Goal: Task Accomplishment & Management: Manage account settings

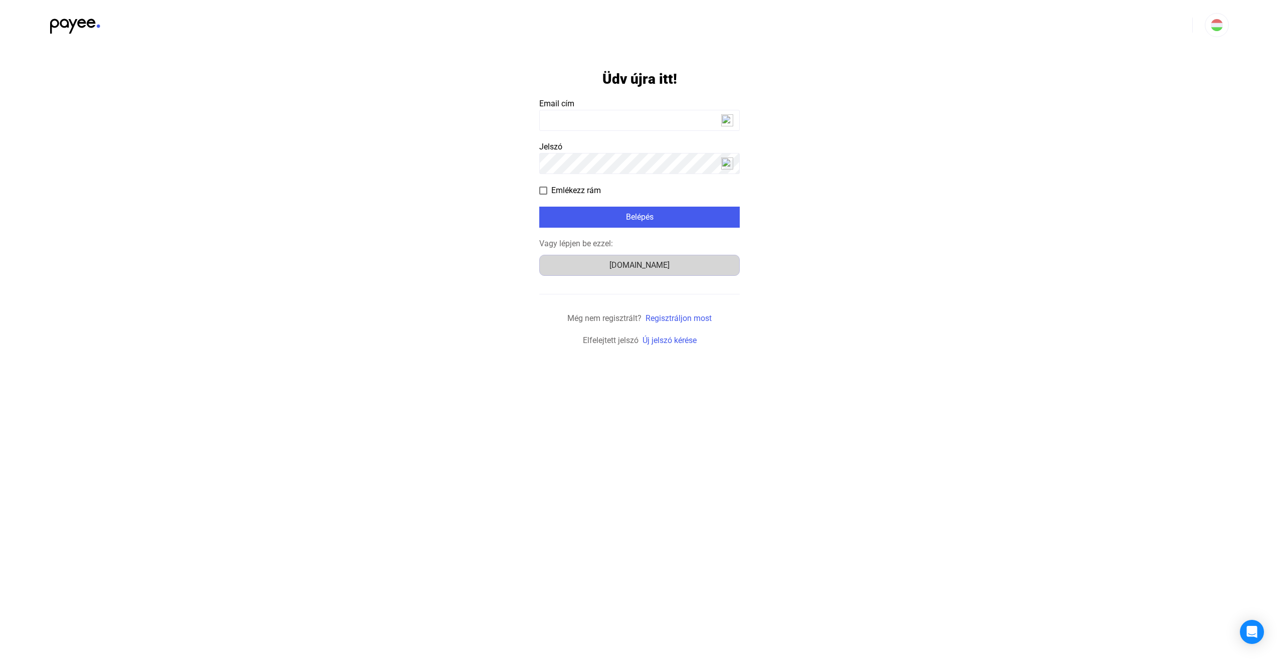
click at [645, 269] on div "[DOMAIN_NAME]" at bounding box center [640, 265] width 194 height 12
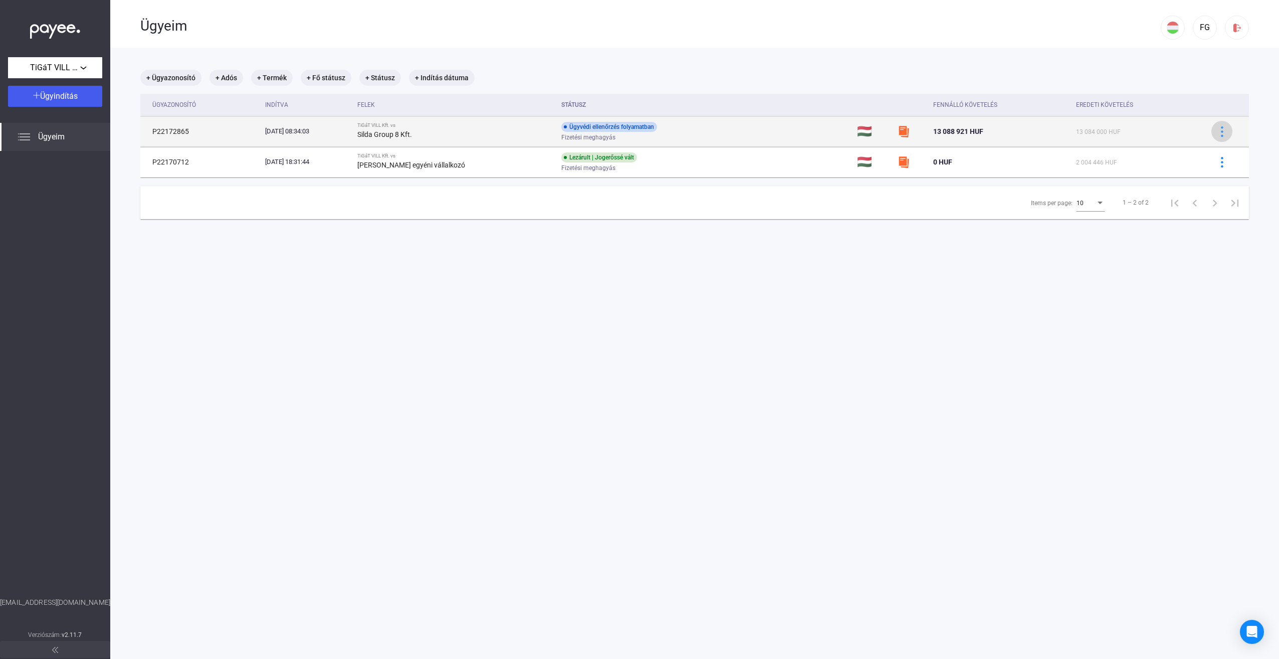
click at [1220, 136] on div at bounding box center [1222, 131] width 15 height 11
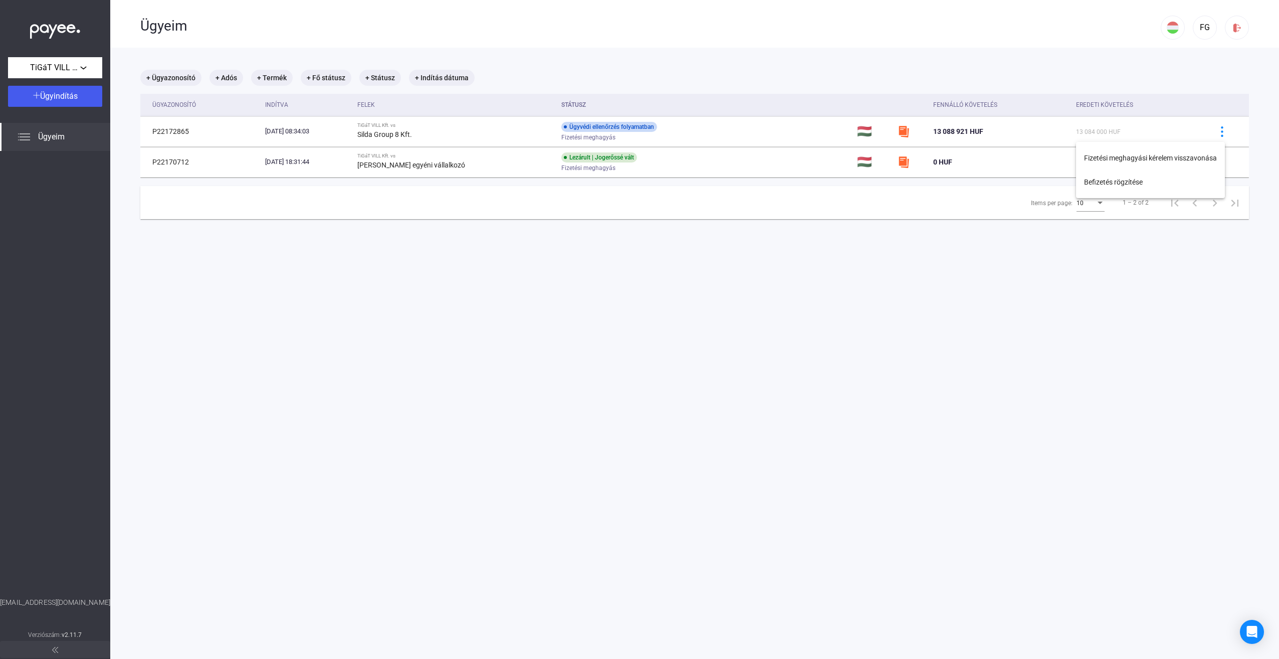
click at [1216, 132] on div at bounding box center [639, 329] width 1279 height 659
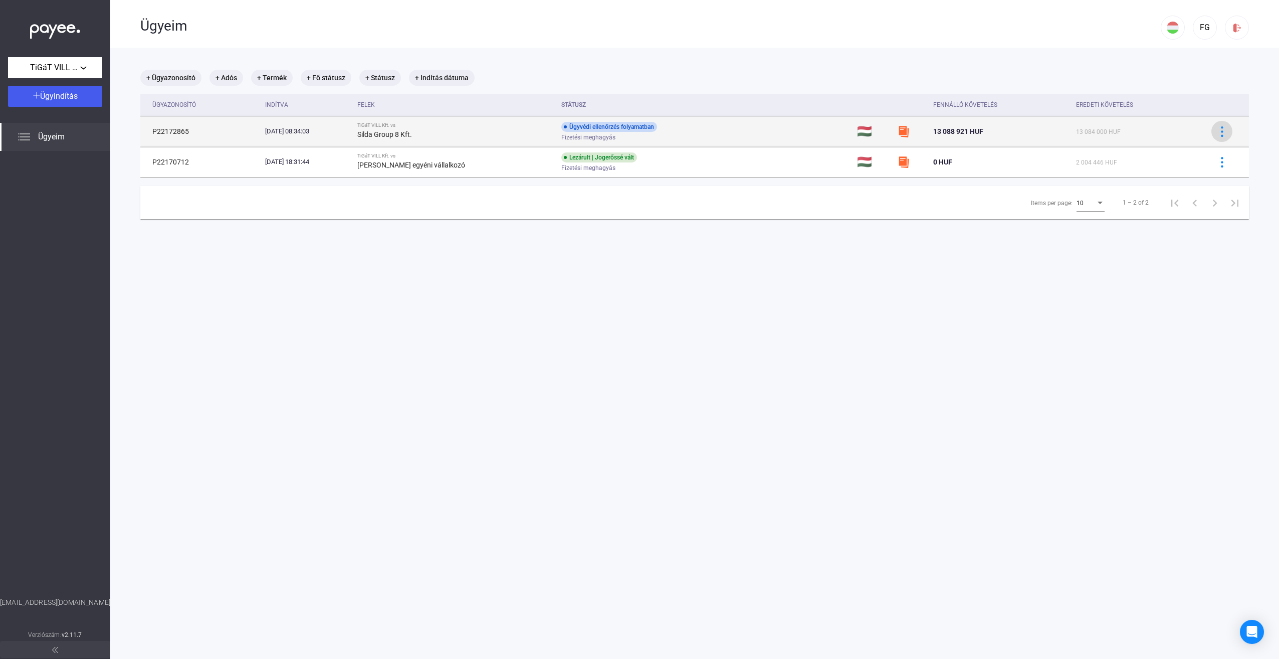
click at [1217, 127] on img at bounding box center [1222, 131] width 11 height 11
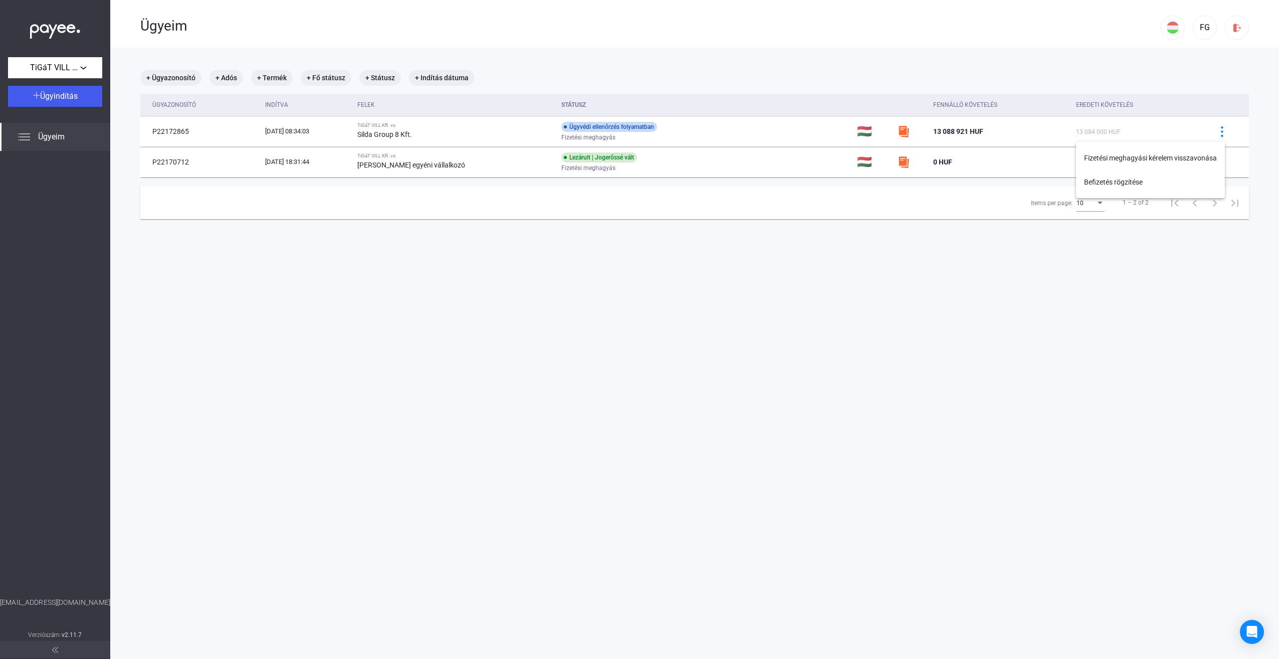
click at [557, 271] on div at bounding box center [639, 329] width 1279 height 659
click at [43, 137] on span "Ügyeim" at bounding box center [51, 137] width 27 height 12
